Goal: Information Seeking & Learning: Learn about a topic

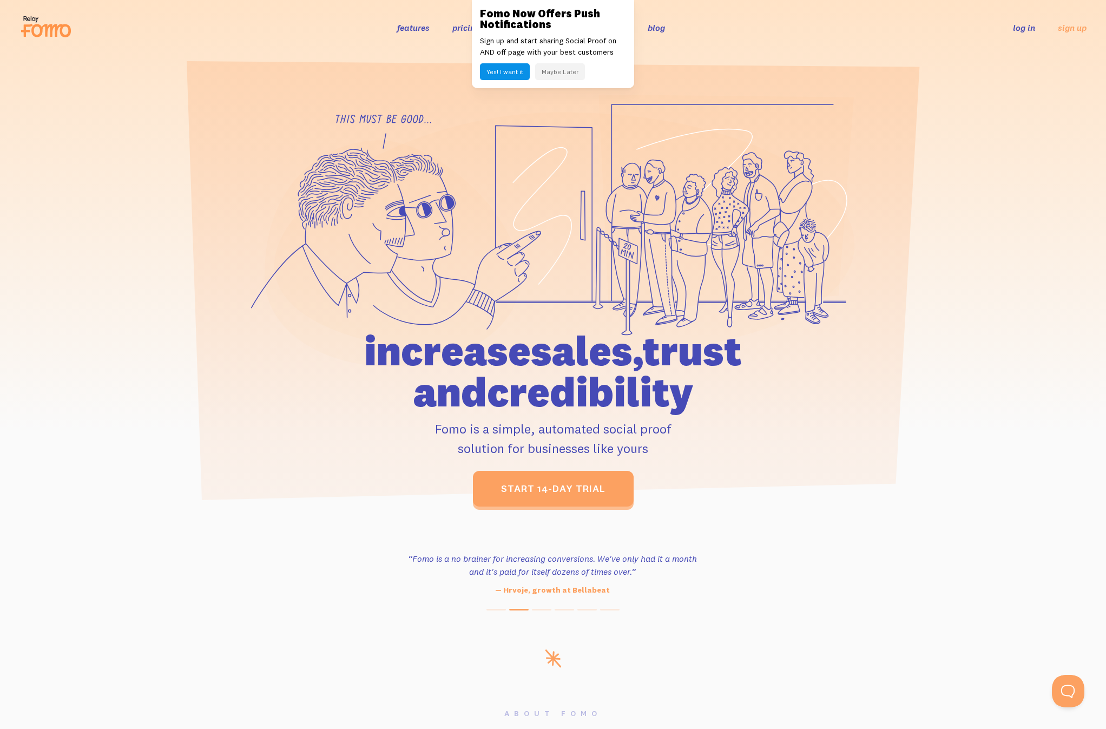
click at [922, 137] on div at bounding box center [553, 300] width 1106 height 412
click at [263, 23] on div "features pricing 106+ integrations reviews blog log in sign up log in sign up" at bounding box center [552, 27] width 1067 height 29
click at [561, 75] on button "Maybe Later" at bounding box center [560, 71] width 50 height 17
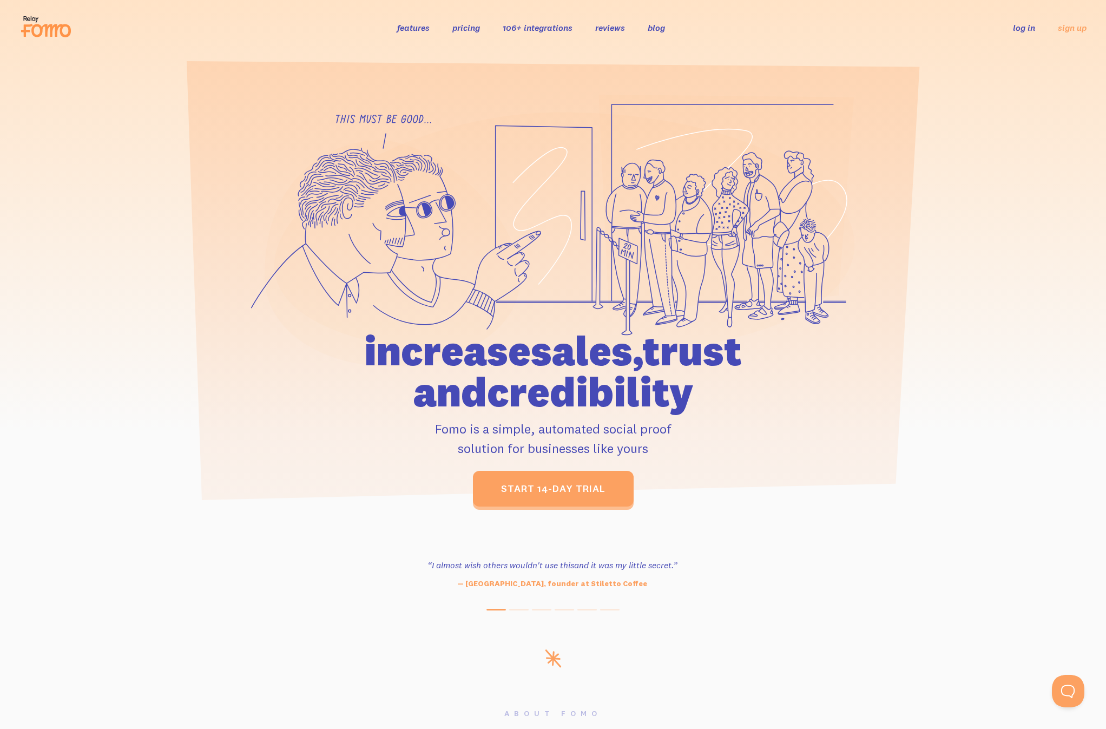
click at [459, 30] on link "pricing" at bounding box center [467, 27] width 28 height 11
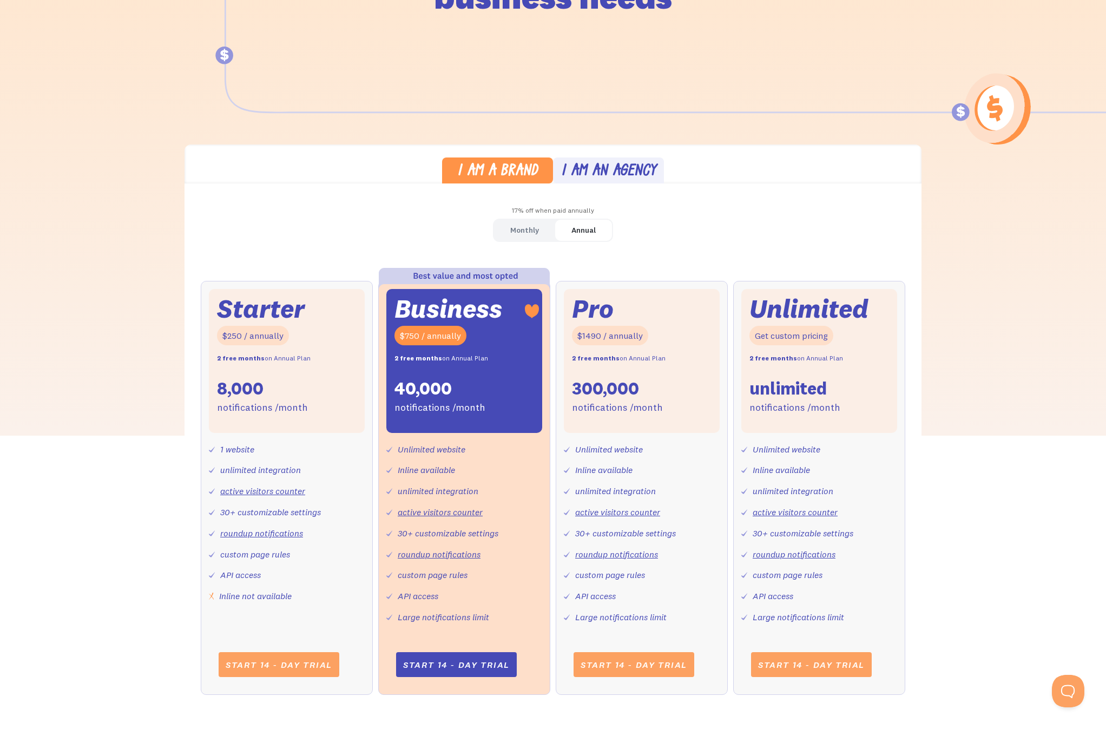
scroll to position [171, 0]
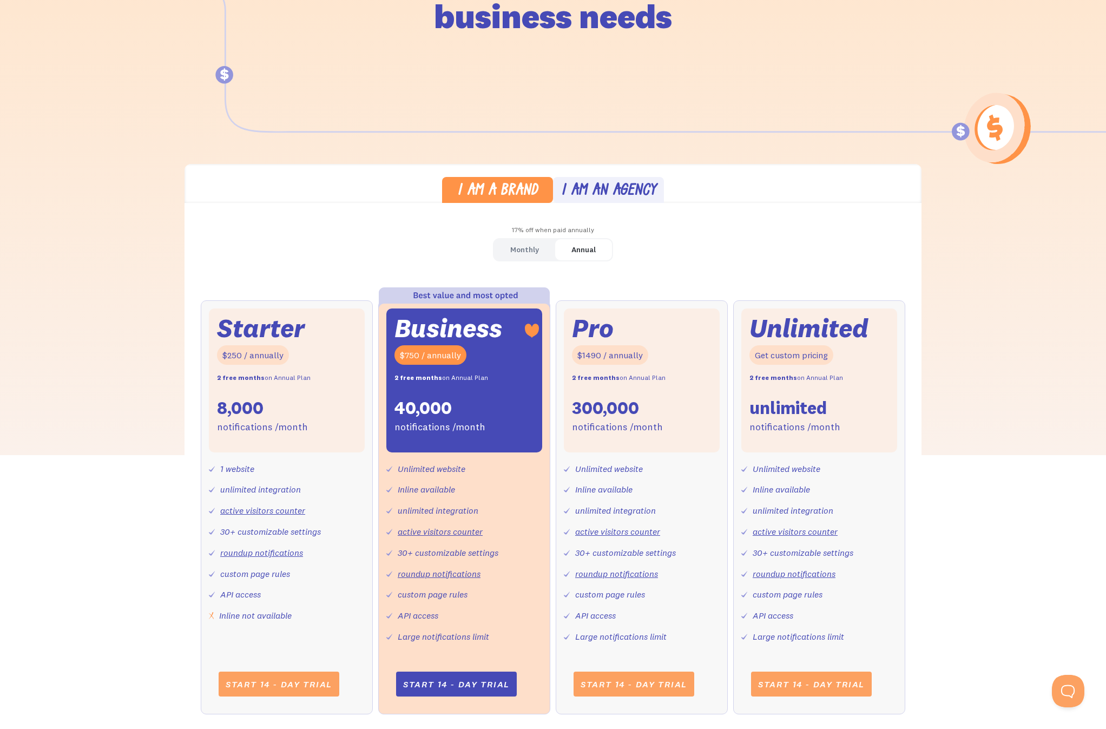
click at [526, 250] on div "Monthly" at bounding box center [524, 250] width 29 height 16
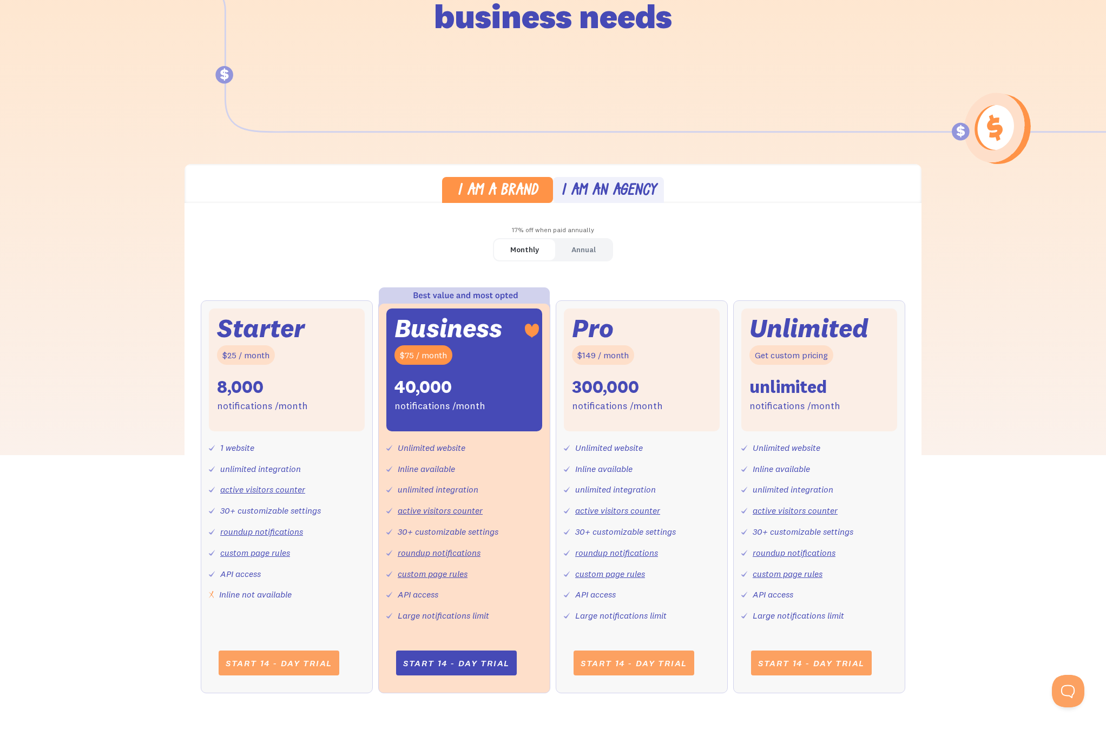
click at [587, 248] on div "Annual" at bounding box center [584, 250] width 24 height 16
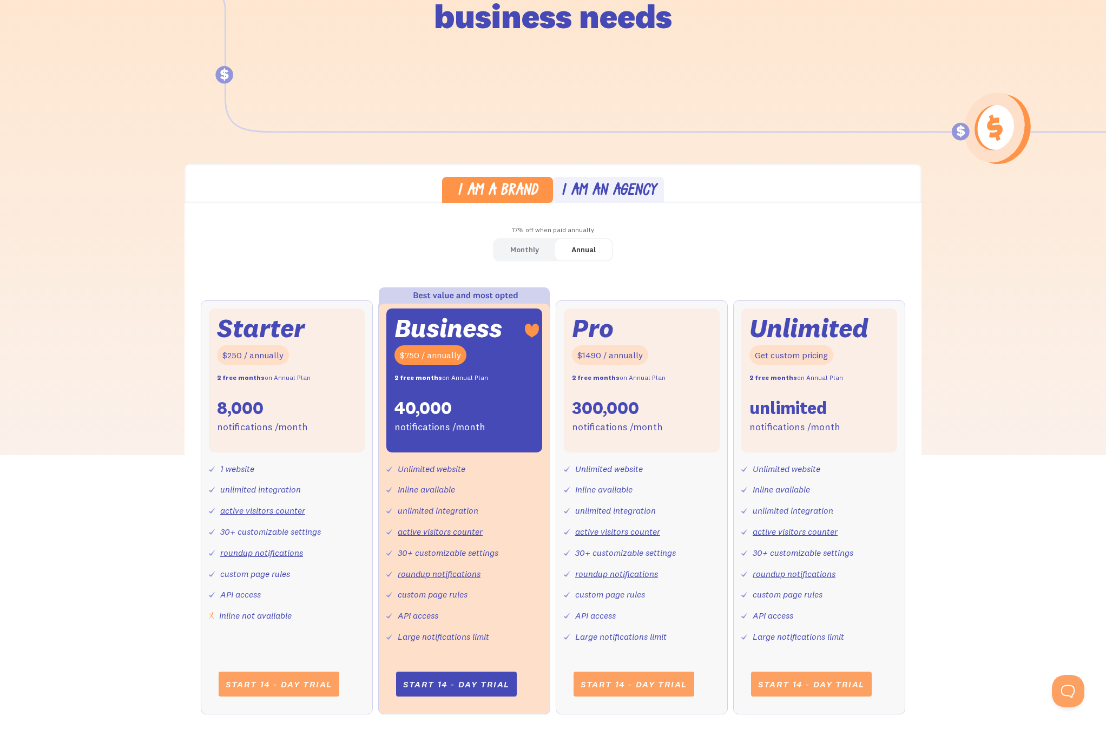
click at [522, 250] on div "Monthly" at bounding box center [524, 250] width 29 height 16
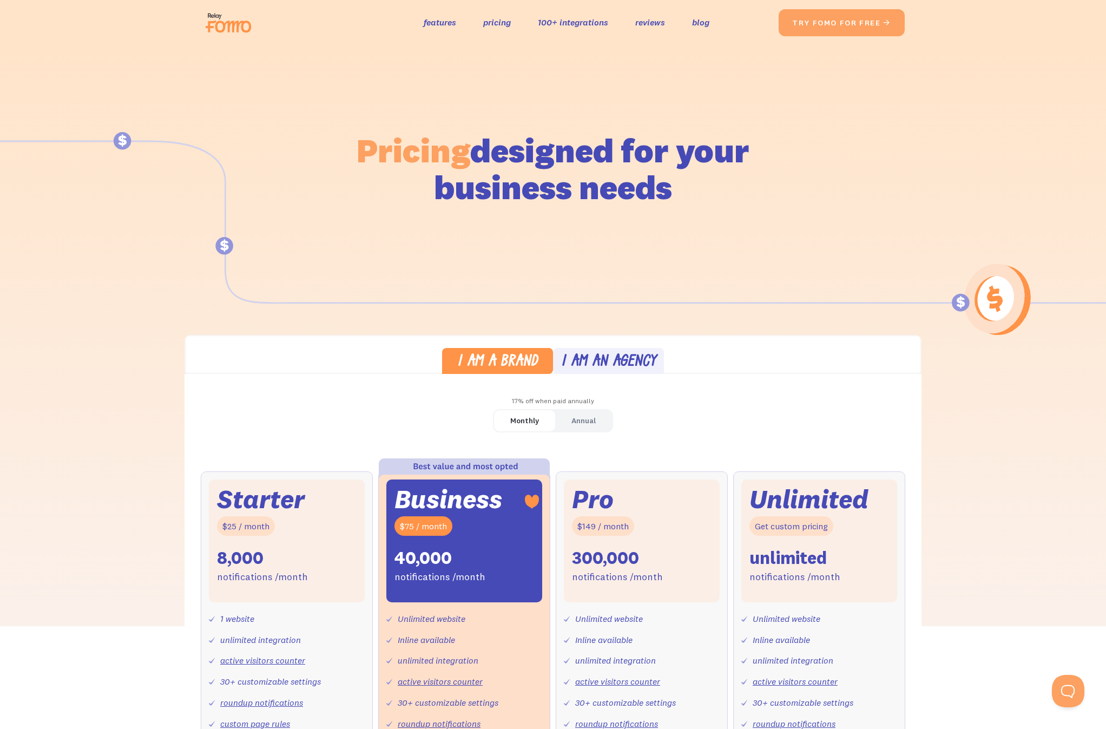
scroll to position [0, 0]
